Goal: Complete application form

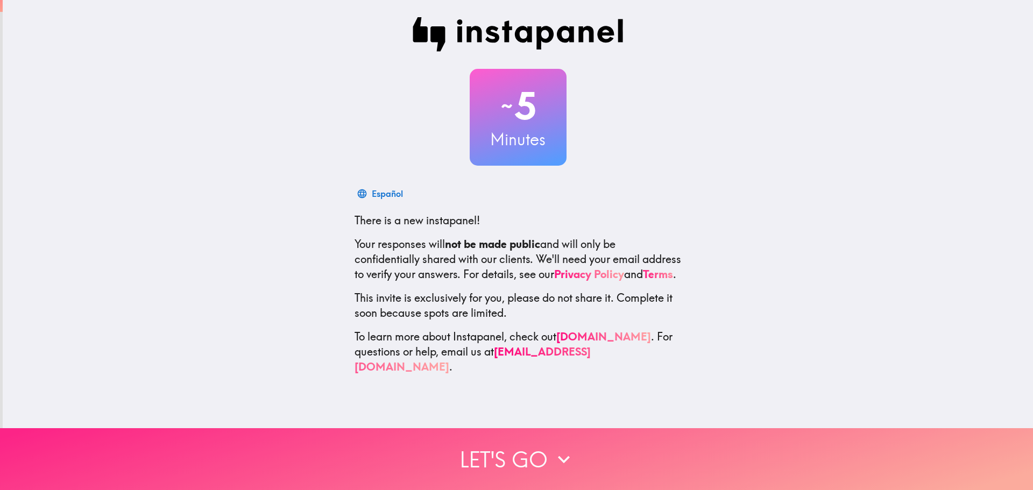
click at [506, 451] on button "Let's go" at bounding box center [516, 459] width 1033 height 62
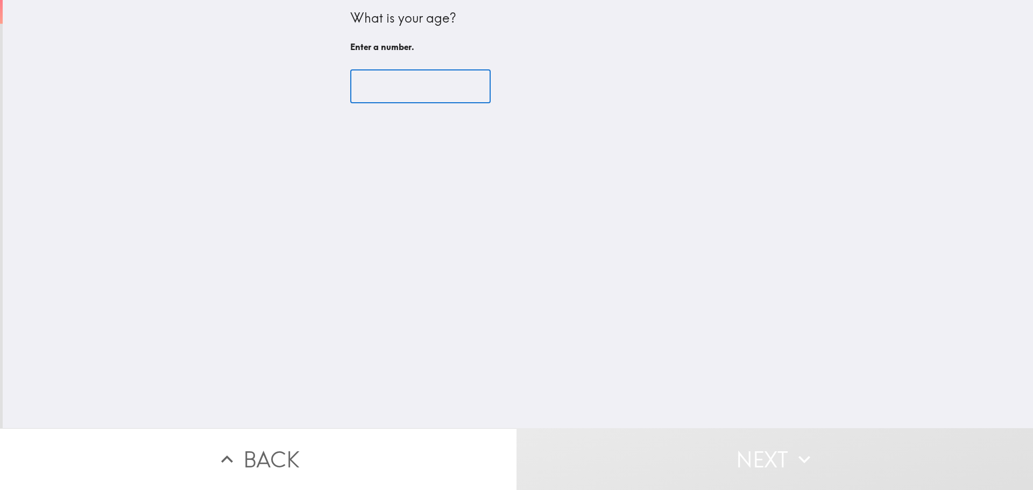
click at [358, 90] on input "number" at bounding box center [420, 86] width 140 height 33
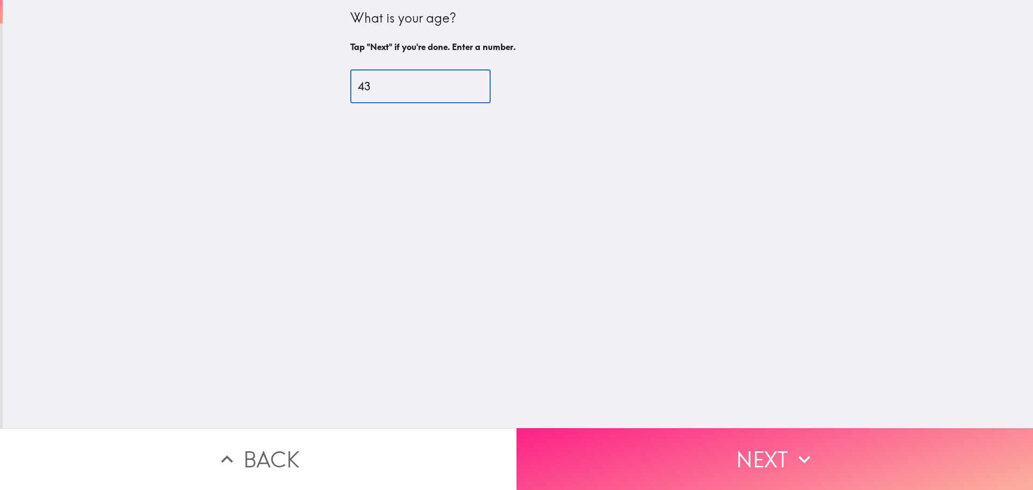
type input "43"
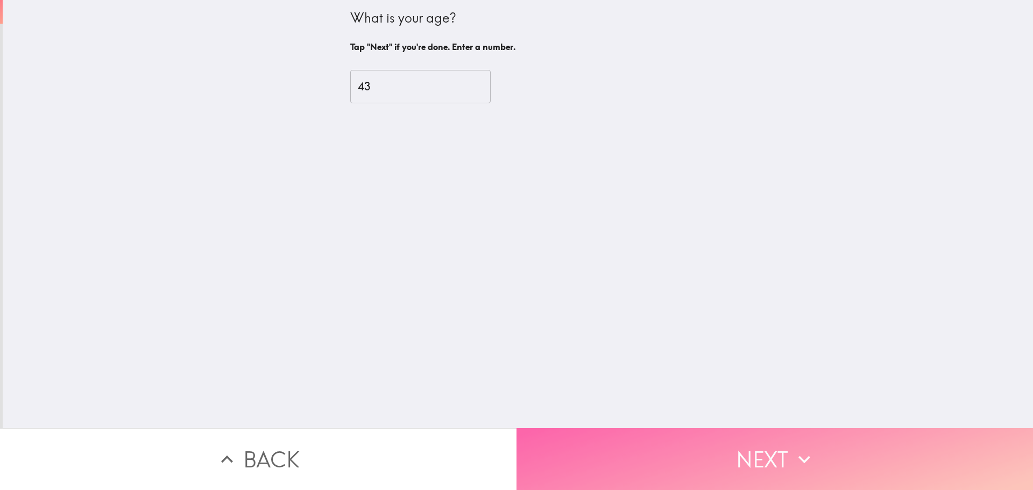
click at [698, 454] on button "Next" at bounding box center [775, 459] width 517 height 62
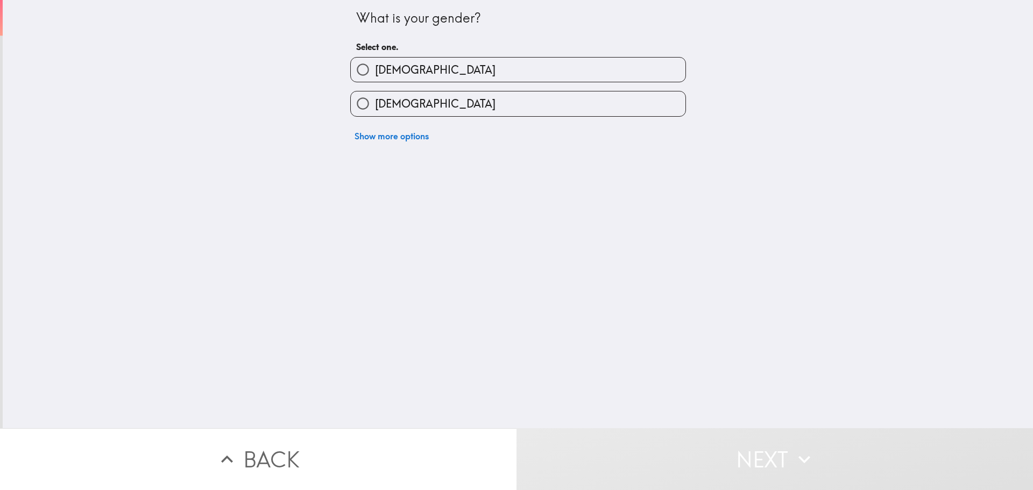
click at [391, 76] on span "[DEMOGRAPHIC_DATA]" at bounding box center [435, 69] width 121 height 15
click at [375, 76] on input "[DEMOGRAPHIC_DATA]" at bounding box center [363, 70] width 24 height 24
radio input "true"
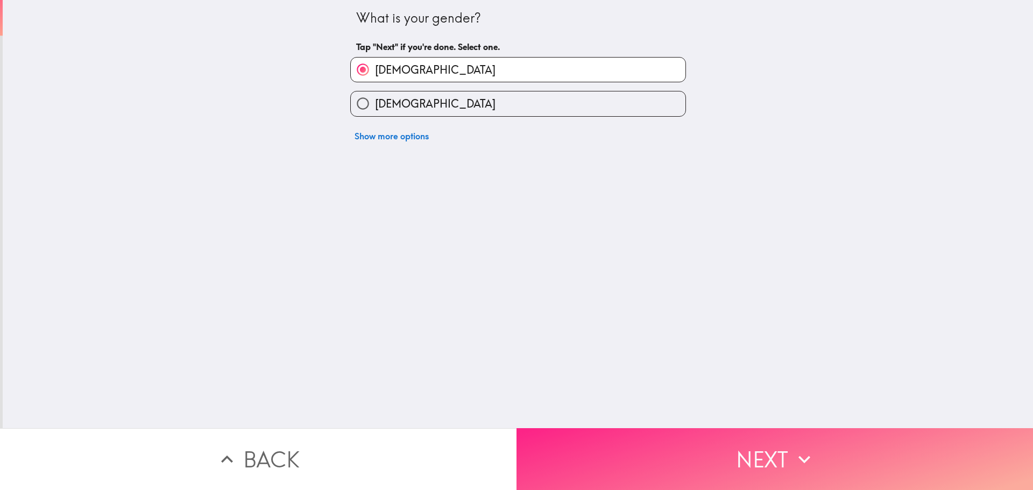
click at [647, 440] on button "Next" at bounding box center [775, 459] width 517 height 62
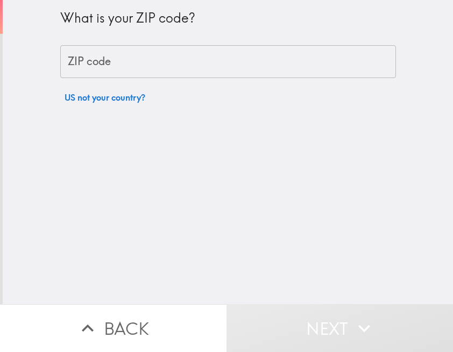
click at [162, 75] on input "ZIP code" at bounding box center [228, 61] width 336 height 33
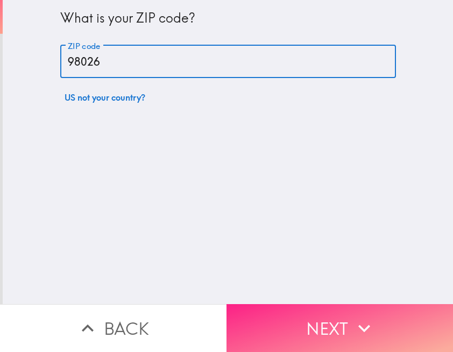
type input "98026"
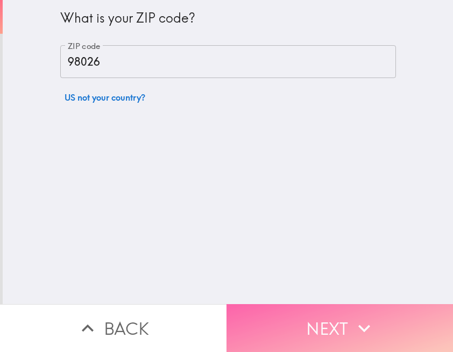
click at [312, 315] on button "Next" at bounding box center [340, 328] width 227 height 48
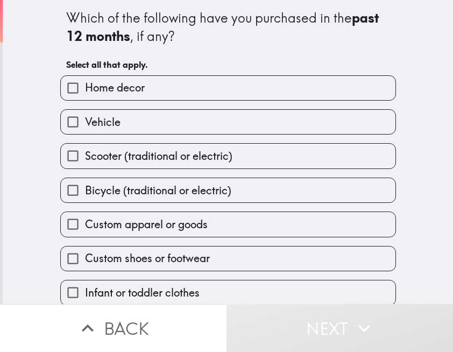
click at [122, 90] on span "Home decor" at bounding box center [115, 87] width 60 height 15
click at [85, 90] on input "Home decor" at bounding box center [73, 88] width 24 height 24
checkbox input "true"
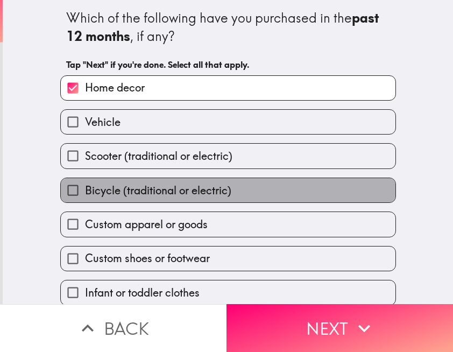
click at [162, 199] on label "Bicycle (traditional or electric)" at bounding box center [228, 190] width 335 height 24
click at [85, 199] on input "Bicycle (traditional or electric)" at bounding box center [73, 190] width 24 height 24
checkbox input "true"
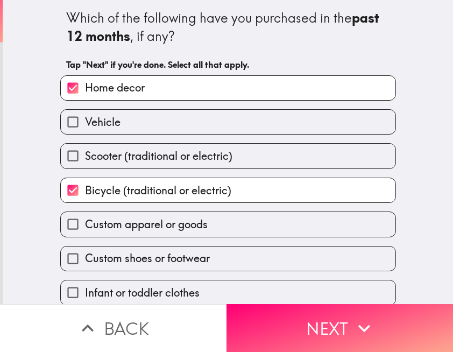
scroll to position [44, 0]
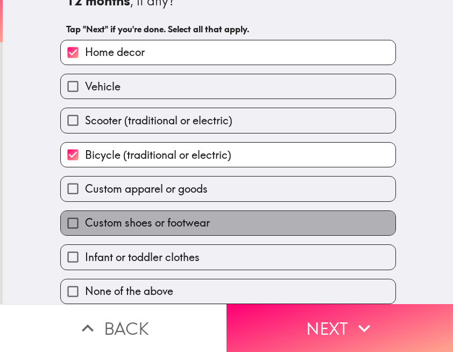
click at [156, 215] on span "Custom shoes or footwear" at bounding box center [147, 222] width 125 height 15
click at [85, 211] on input "Custom shoes or footwear" at bounding box center [73, 223] width 24 height 24
checkbox input "true"
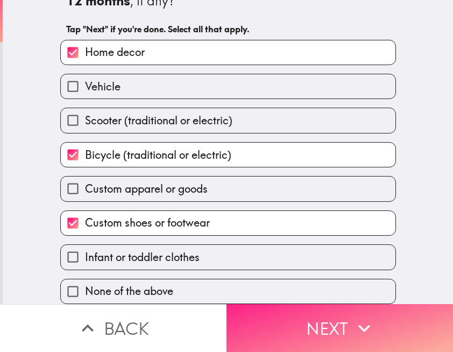
click at [259, 310] on button "Next" at bounding box center [340, 328] width 227 height 48
